Goal: Task Accomplishment & Management: Manage account settings

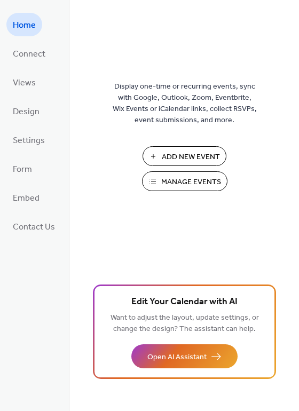
click at [187, 184] on span "Manage Events" at bounding box center [191, 182] width 60 height 11
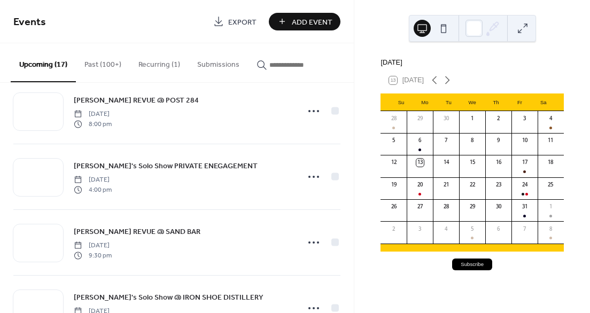
scroll to position [218, 0]
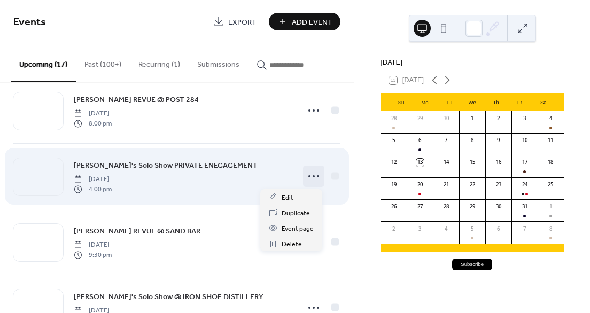
click at [308, 176] on circle at bounding box center [309, 176] width 2 height 2
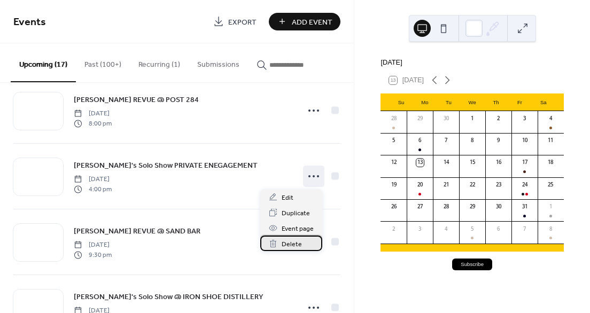
click at [292, 242] on span "Delete" at bounding box center [292, 244] width 20 height 11
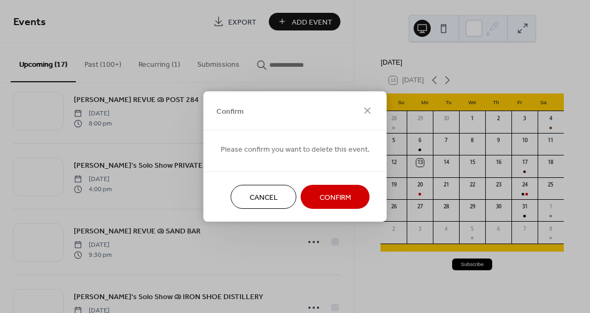
click at [320, 198] on span "Confirm" at bounding box center [335, 197] width 32 height 11
